Goal: Check status: Check status

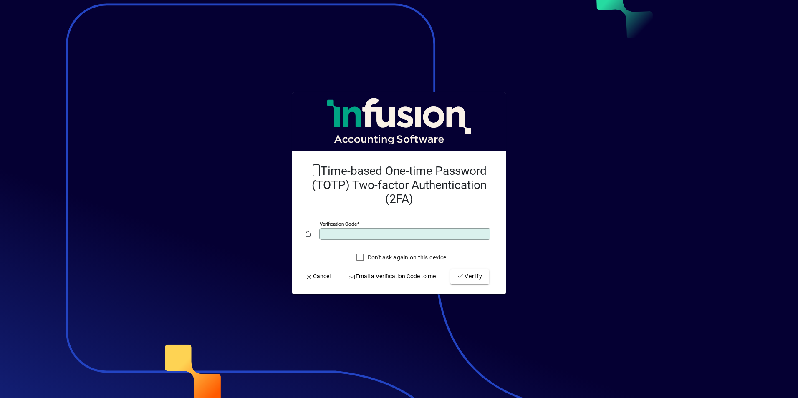
type input "******"
click at [451, 269] on button "Verify" at bounding box center [470, 276] width 39 height 15
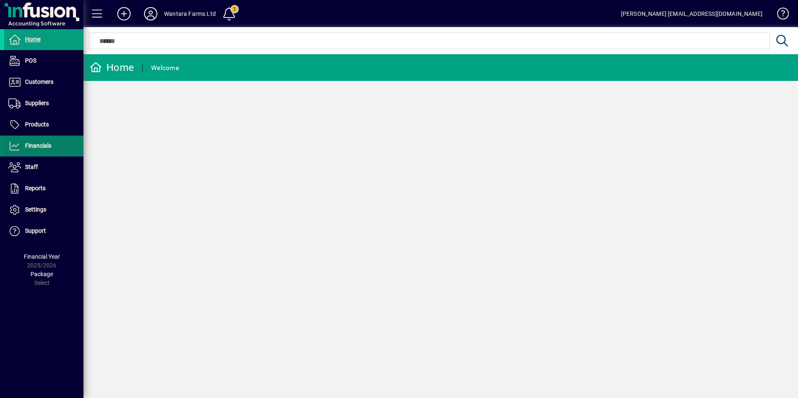
click at [33, 147] on span "Financials" at bounding box center [38, 145] width 26 height 7
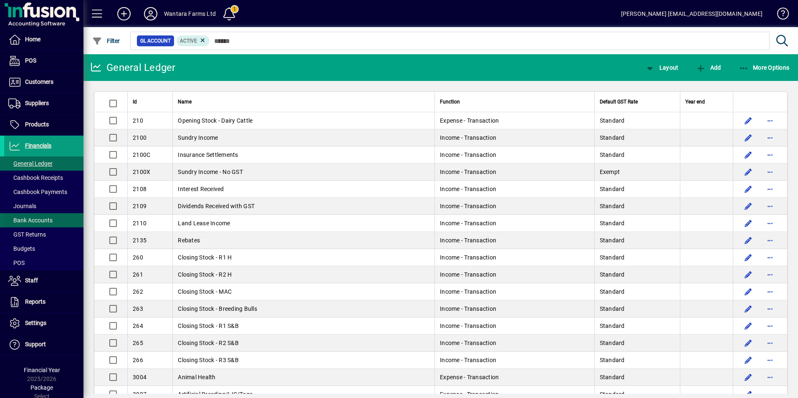
click at [38, 218] on span "Bank Accounts" at bounding box center [30, 220] width 44 height 7
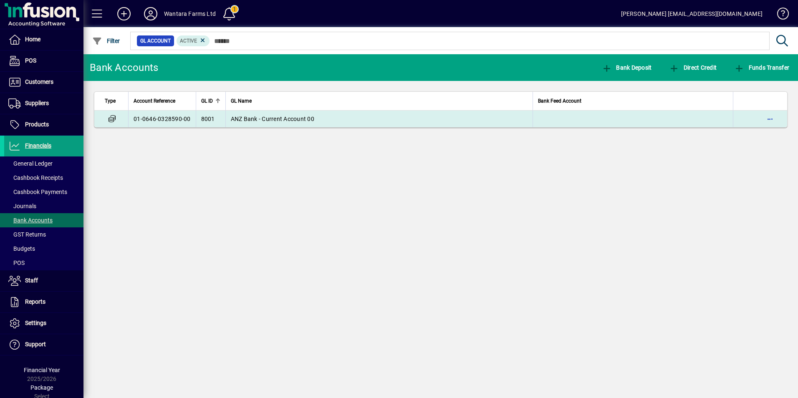
click at [274, 119] on span "ANZ Bank - Current Account 00" at bounding box center [273, 119] width 84 height 7
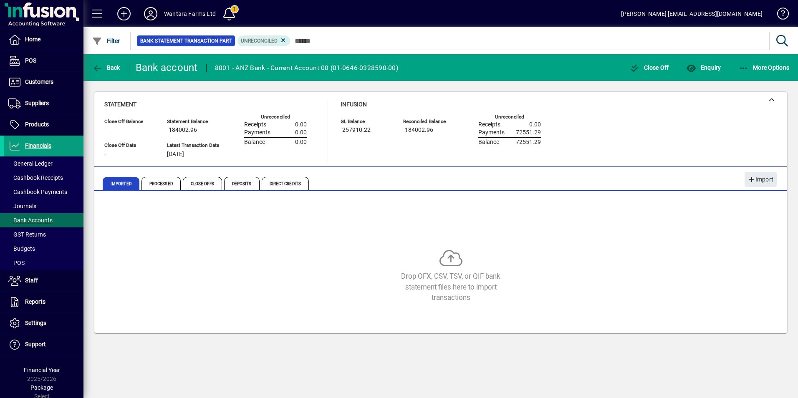
click at [147, 13] on icon at bounding box center [150, 13] width 17 height 13
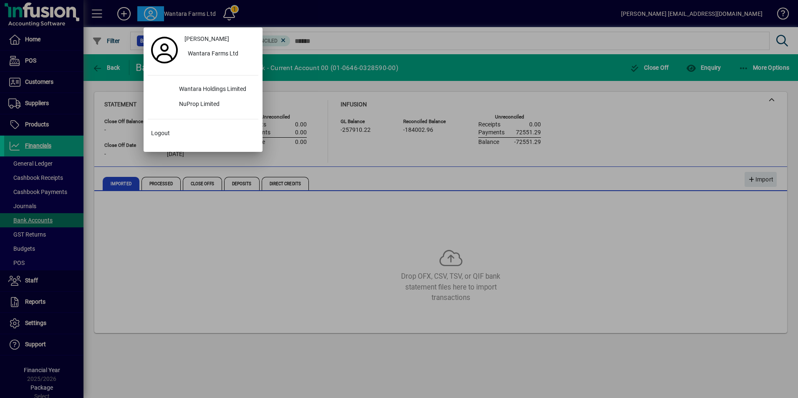
click at [370, 201] on div at bounding box center [399, 199] width 798 height 398
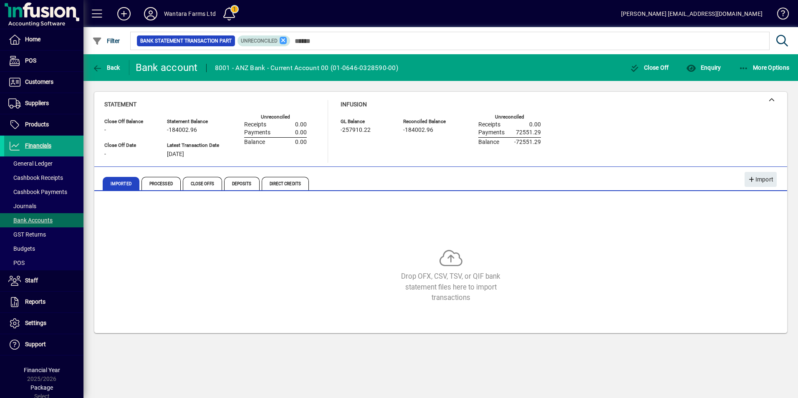
click at [281, 40] on icon at bounding box center [284, 41] width 8 height 8
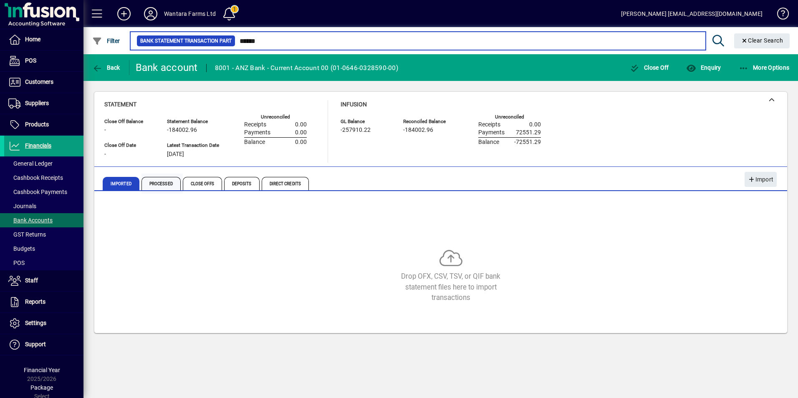
type input "******"
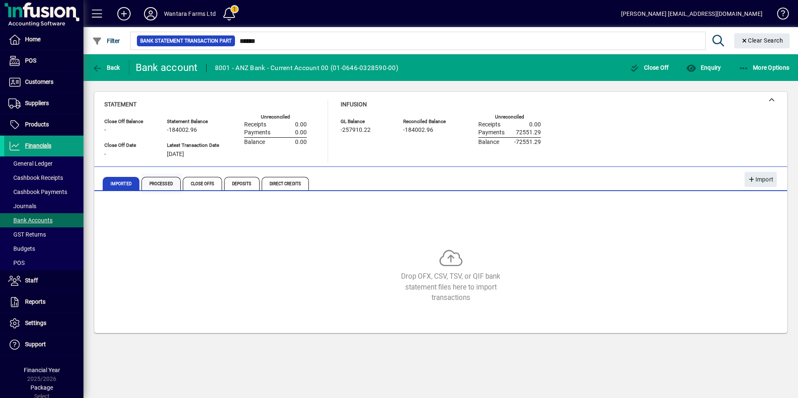
click at [163, 185] on span "Processed" at bounding box center [161, 183] width 39 height 13
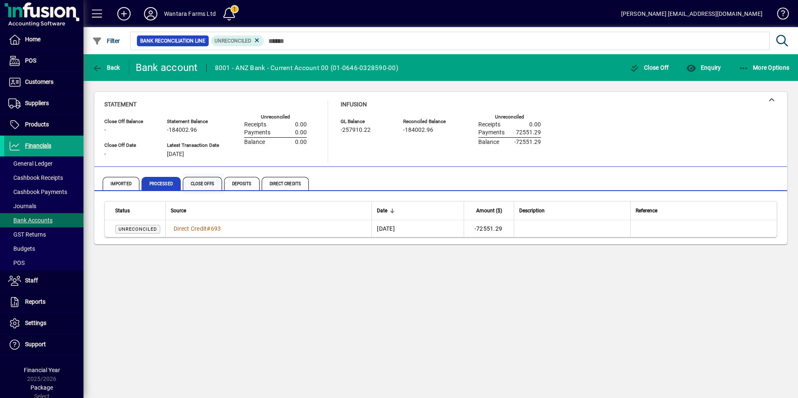
click at [197, 187] on span "Close Offs" at bounding box center [202, 183] width 39 height 13
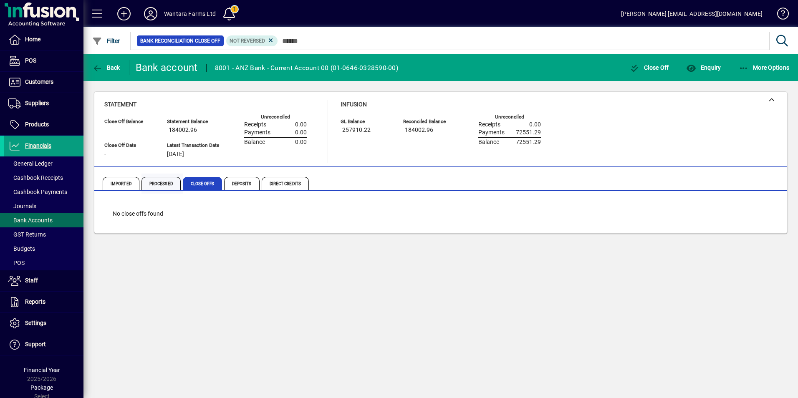
click at [160, 186] on span "Processed" at bounding box center [161, 183] width 39 height 13
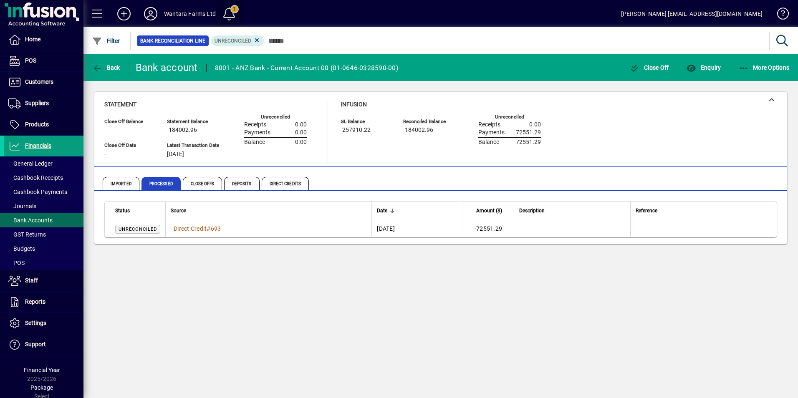
click at [231, 12] on span at bounding box center [229, 14] width 20 height 20
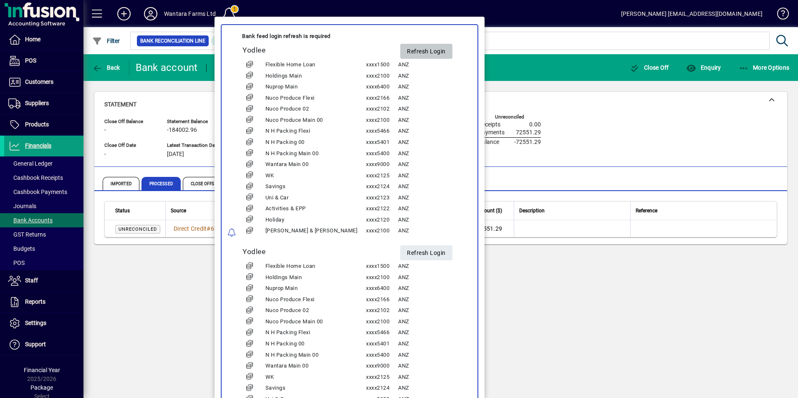
click at [407, 50] on span "Refresh Login" at bounding box center [426, 52] width 39 height 14
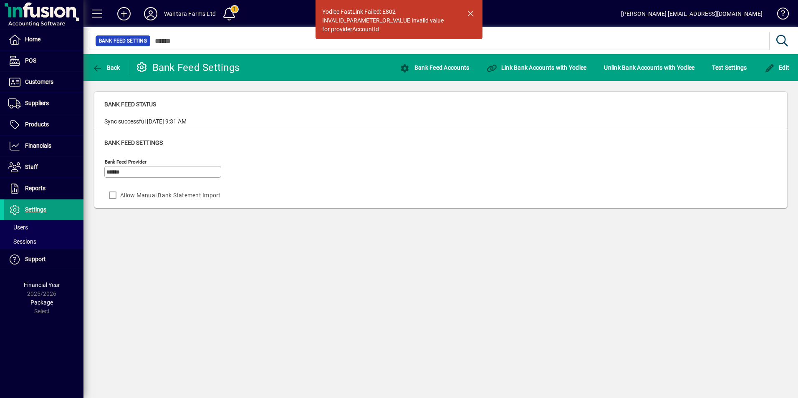
click at [231, 13] on span at bounding box center [229, 14] width 20 height 20
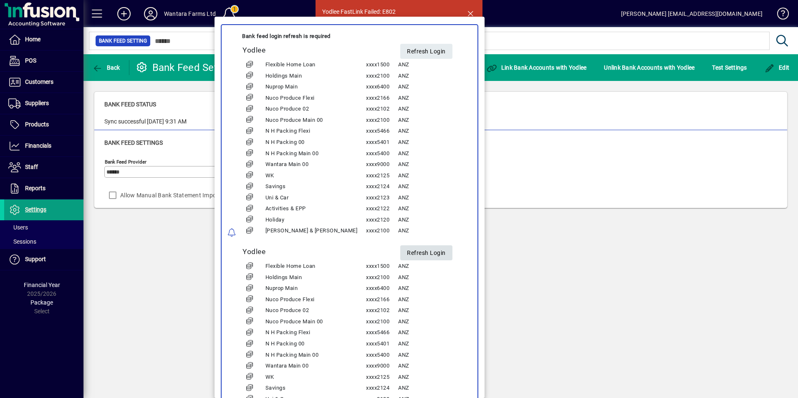
click at [407, 255] on span "Refresh Login" at bounding box center [426, 253] width 39 height 14
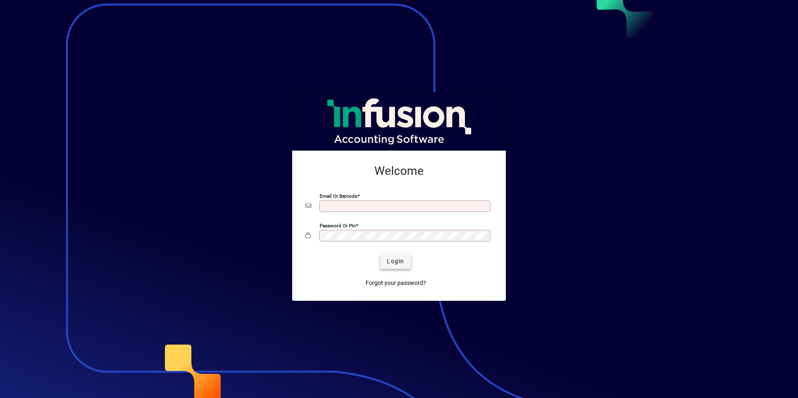
type input "**********"
click at [401, 266] on span "Login" at bounding box center [395, 261] width 17 height 9
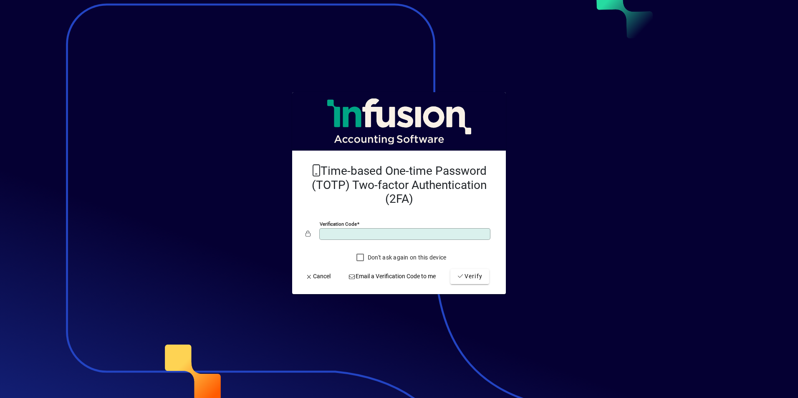
type input "******"
click at [451, 269] on button "Verify" at bounding box center [470, 276] width 39 height 15
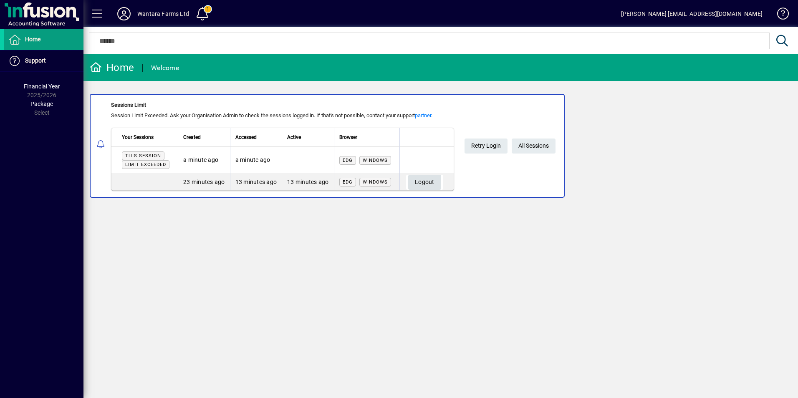
click at [432, 182] on span "Logout" at bounding box center [425, 182] width 20 height 14
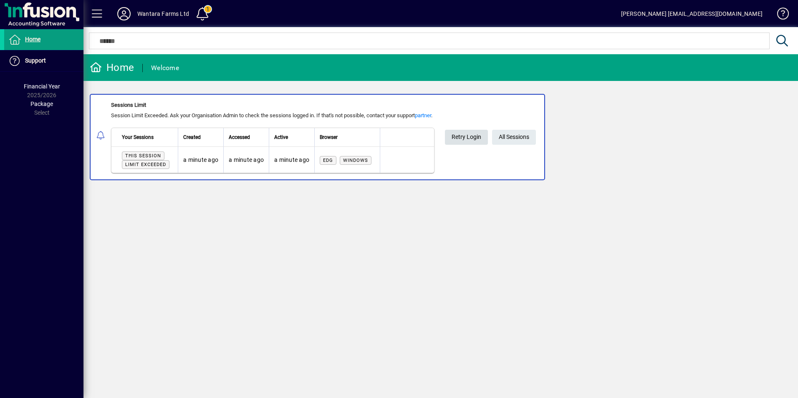
click at [475, 137] on span "Retry Login" at bounding box center [467, 137] width 30 height 14
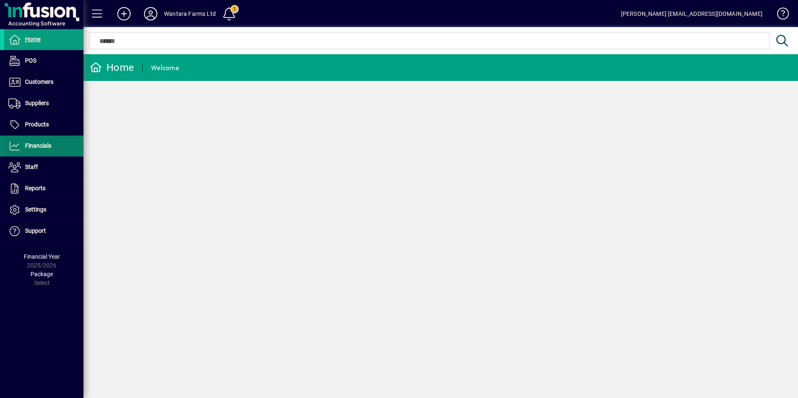
click at [39, 150] on span "Financials" at bounding box center [27, 146] width 47 height 10
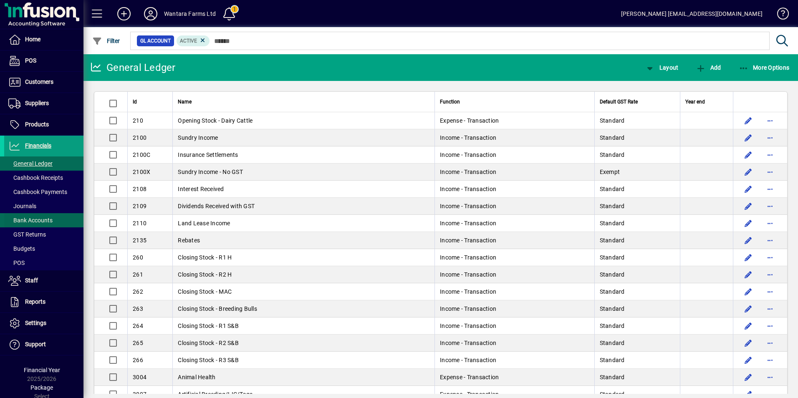
click at [30, 217] on span "Bank Accounts" at bounding box center [30, 220] width 44 height 7
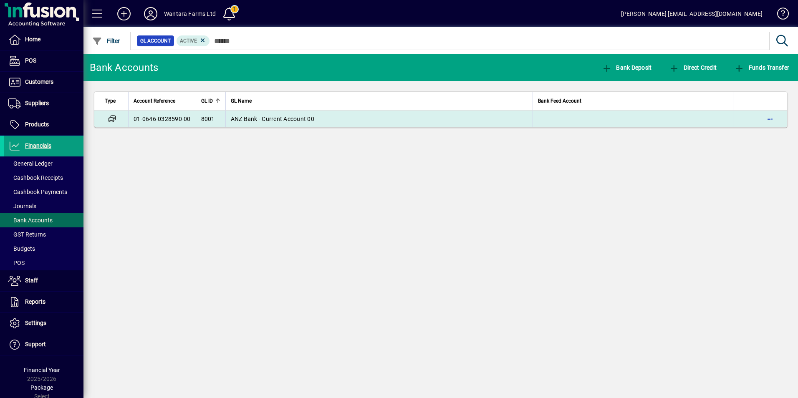
click at [274, 121] on span "ANZ Bank - Current Account 00" at bounding box center [273, 119] width 84 height 7
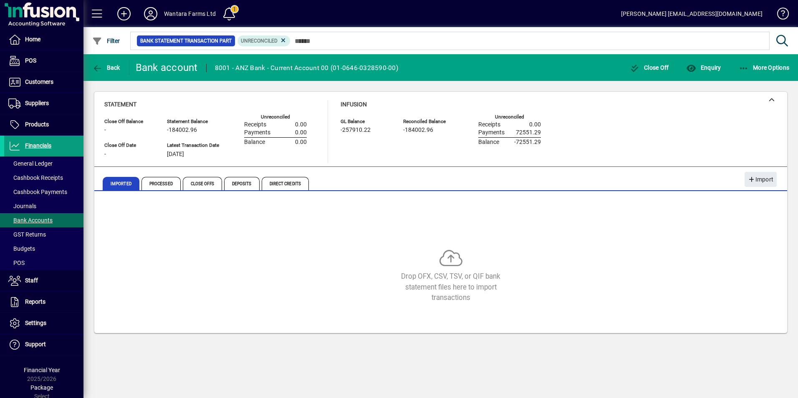
click at [169, 10] on div "Wantara Farms Ltd" at bounding box center [190, 13] width 52 height 13
click at [155, 13] on icon at bounding box center [150, 13] width 17 height 13
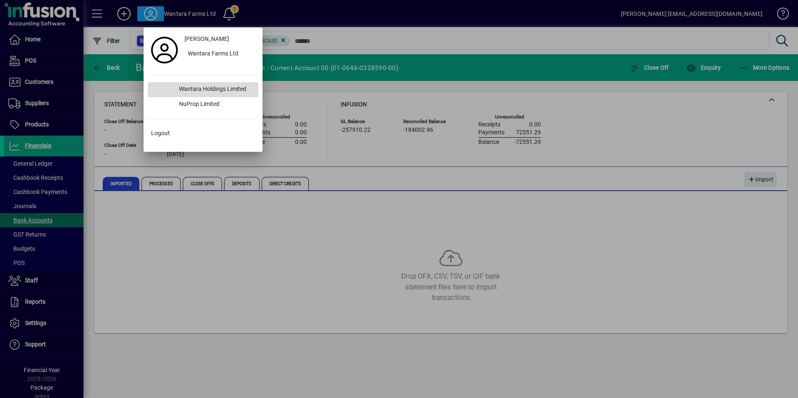
click at [209, 89] on div "Wantara Holdings Limited" at bounding box center [215, 89] width 86 height 15
